Goal: Find specific page/section

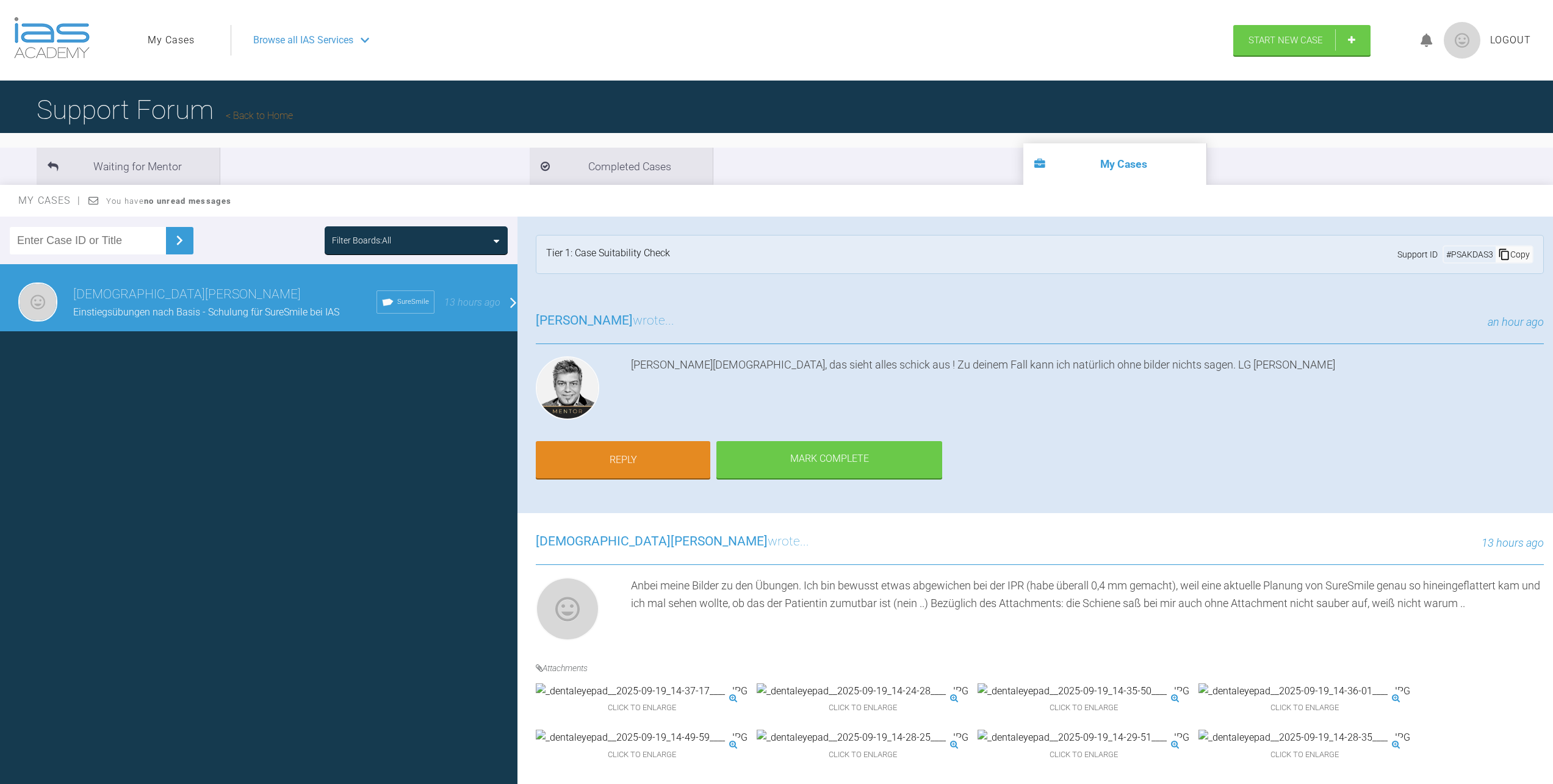
click at [60, 47] on img at bounding box center [52, 38] width 75 height 41
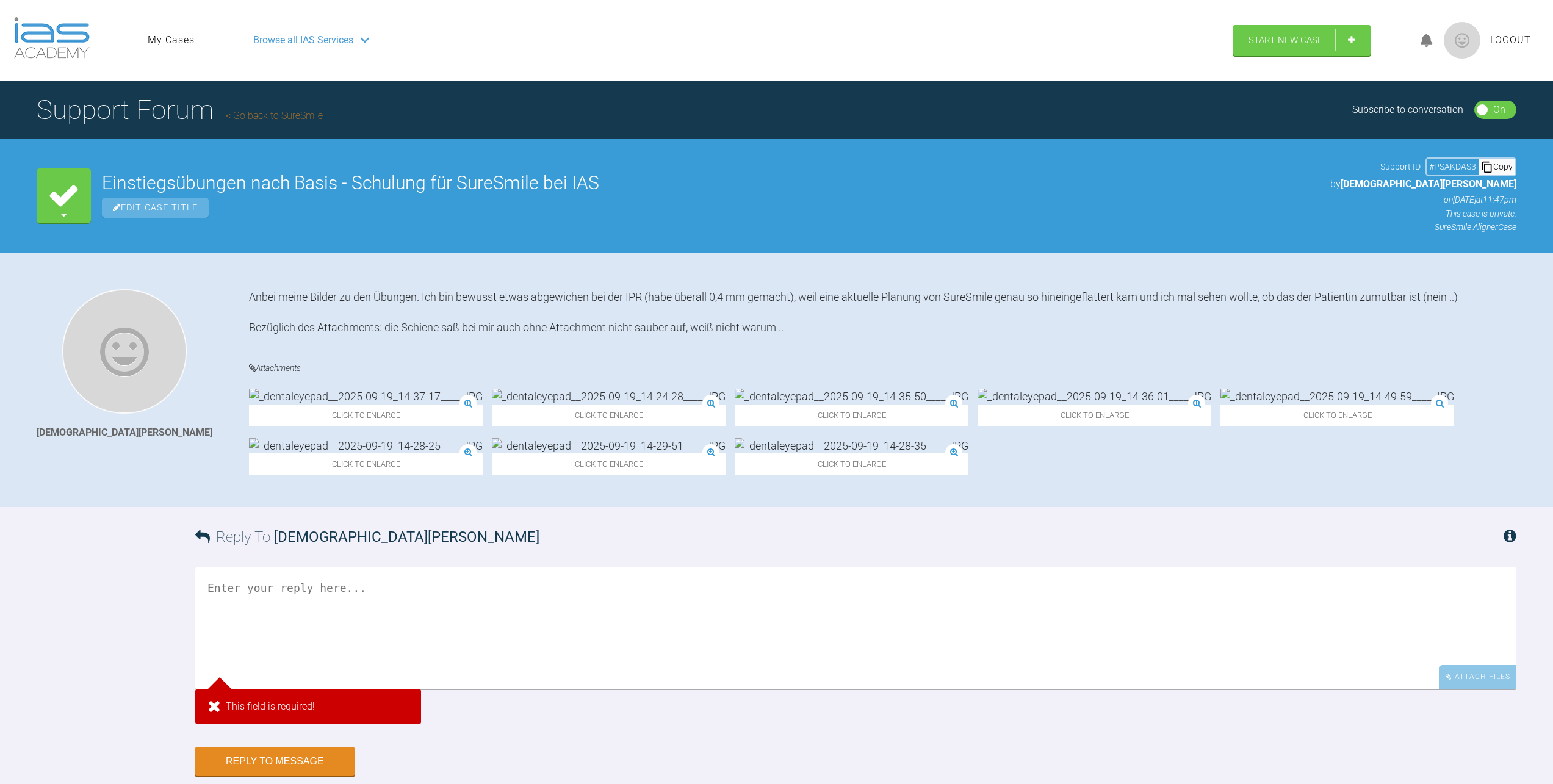
scroll to position [127, 0]
